Goal: Check status: Check status

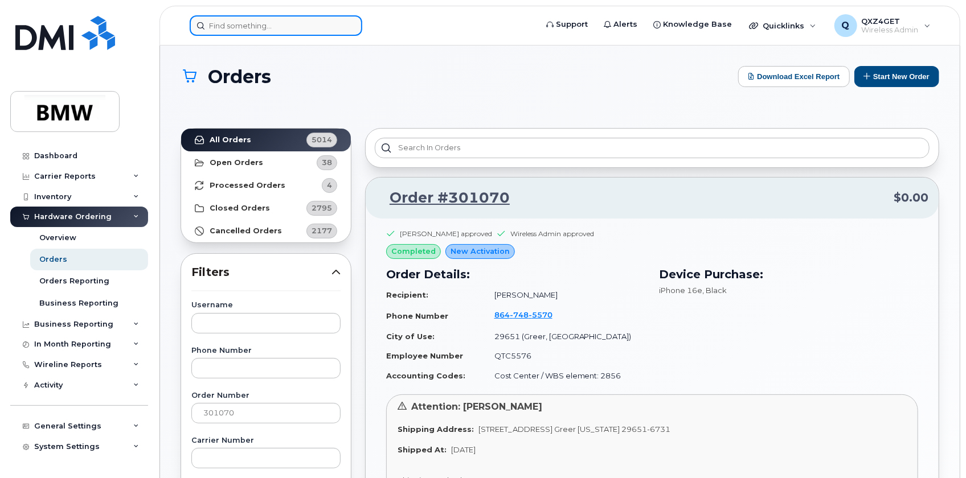
click at [254, 24] on input at bounding box center [276, 25] width 173 height 21
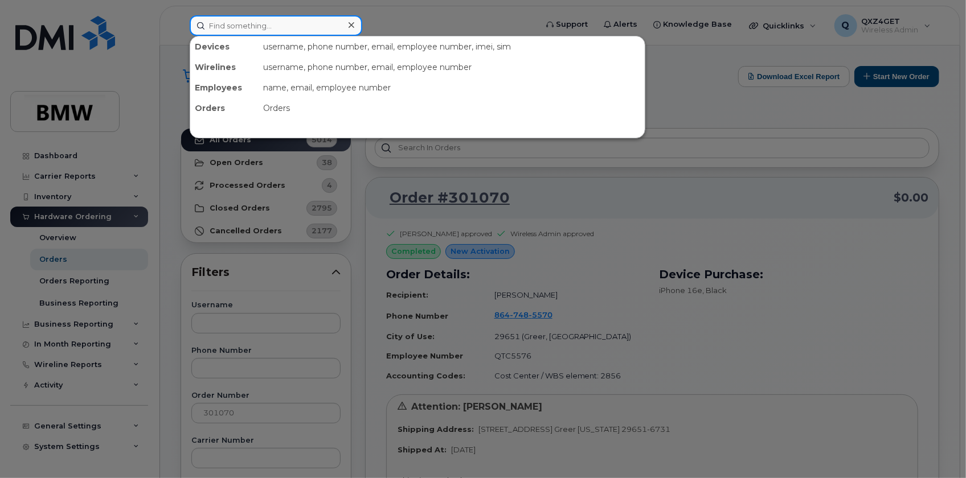
drag, startPoint x: 256, startPoint y: 24, endPoint x: 226, endPoint y: 23, distance: 30.2
click at [226, 23] on input at bounding box center [276, 25] width 173 height 21
drag, startPoint x: 244, startPoint y: 21, endPoint x: 250, endPoint y: 23, distance: 6.4
click at [244, 21] on input at bounding box center [276, 25] width 173 height 21
paste input "8647834680"
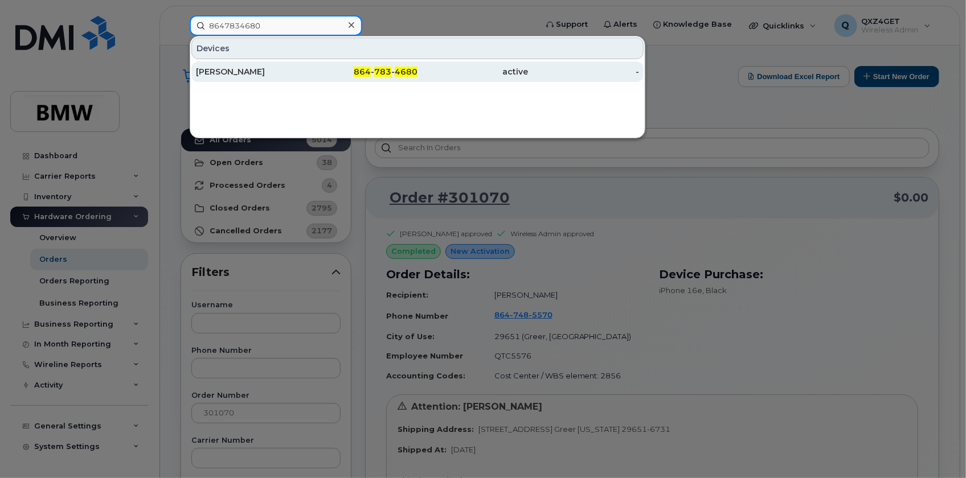
type input "8647834680"
click at [216, 68] on div "[PERSON_NAME]" at bounding box center [251, 71] width 111 height 11
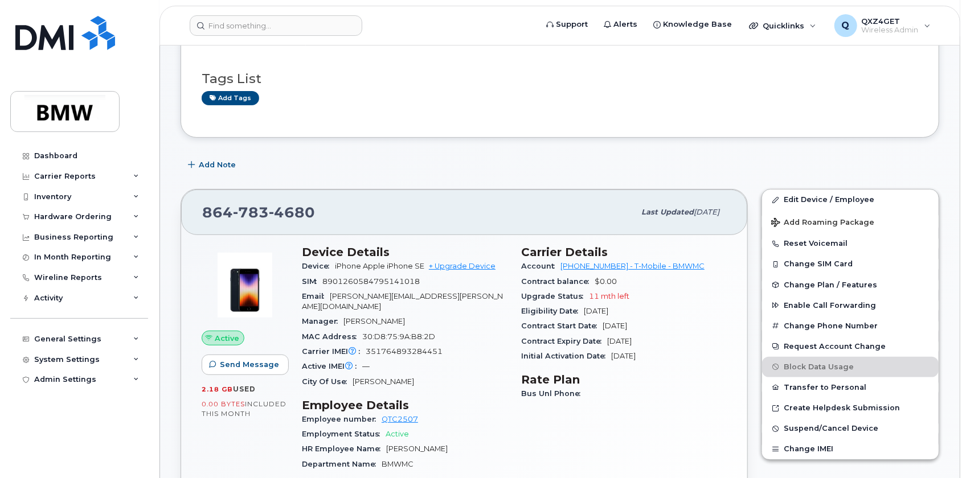
scroll to position [155, 0]
